Goal: Complete application form

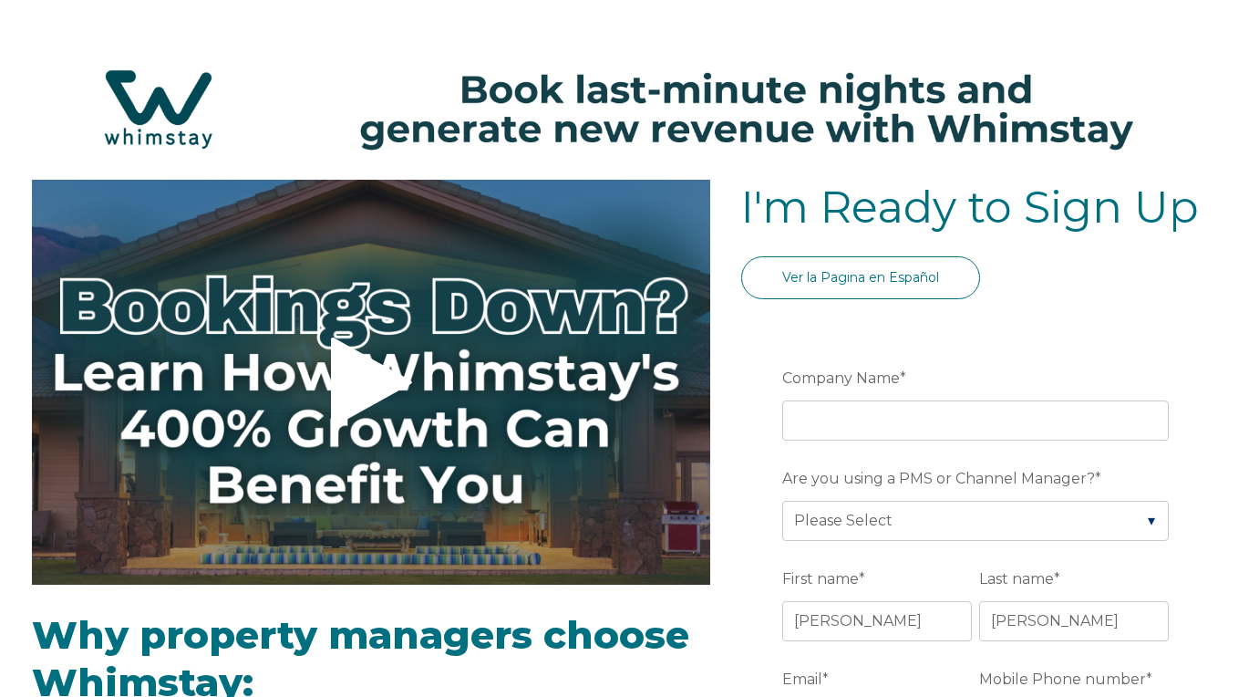
select select "US"
select select "Standard"
drag, startPoint x: 141, startPoint y: 108, endPoint x: 155, endPoint y: 118, distance: 16.4
click at [142, 110] on img at bounding box center [624, 109] width 1213 height 129
click at [169, 128] on img at bounding box center [624, 109] width 1213 height 129
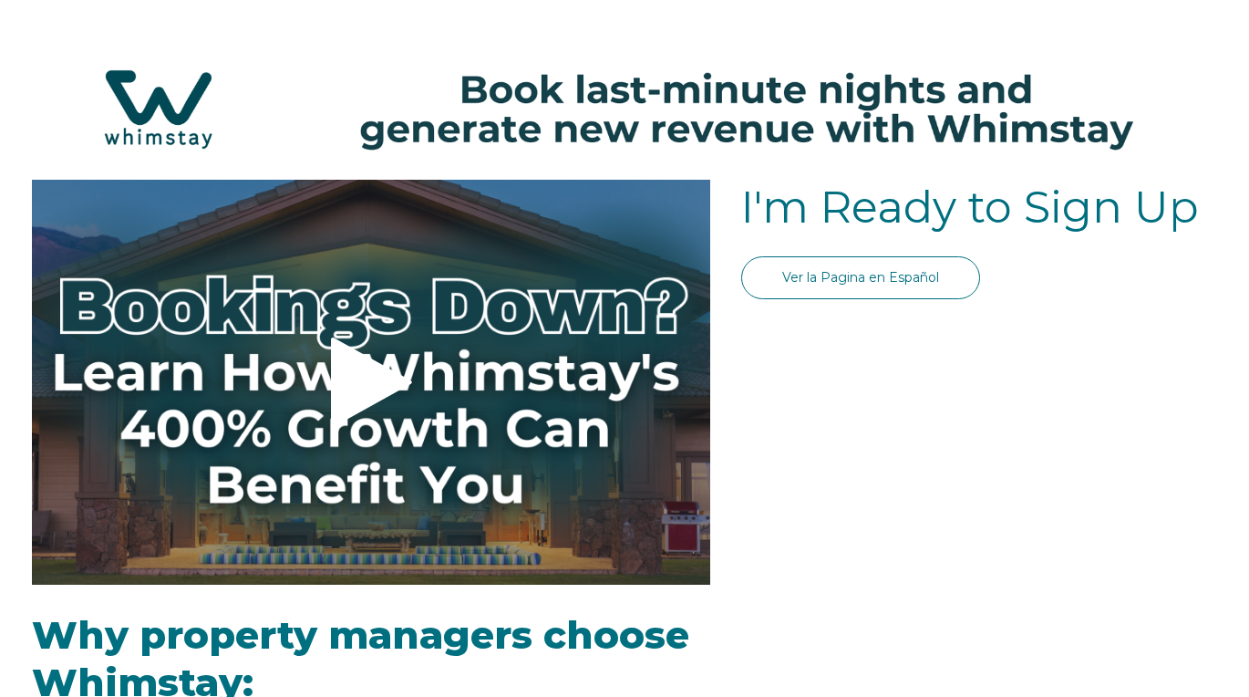
select select "US"
select select "Standard"
